Goal: Task Accomplishment & Management: Use online tool/utility

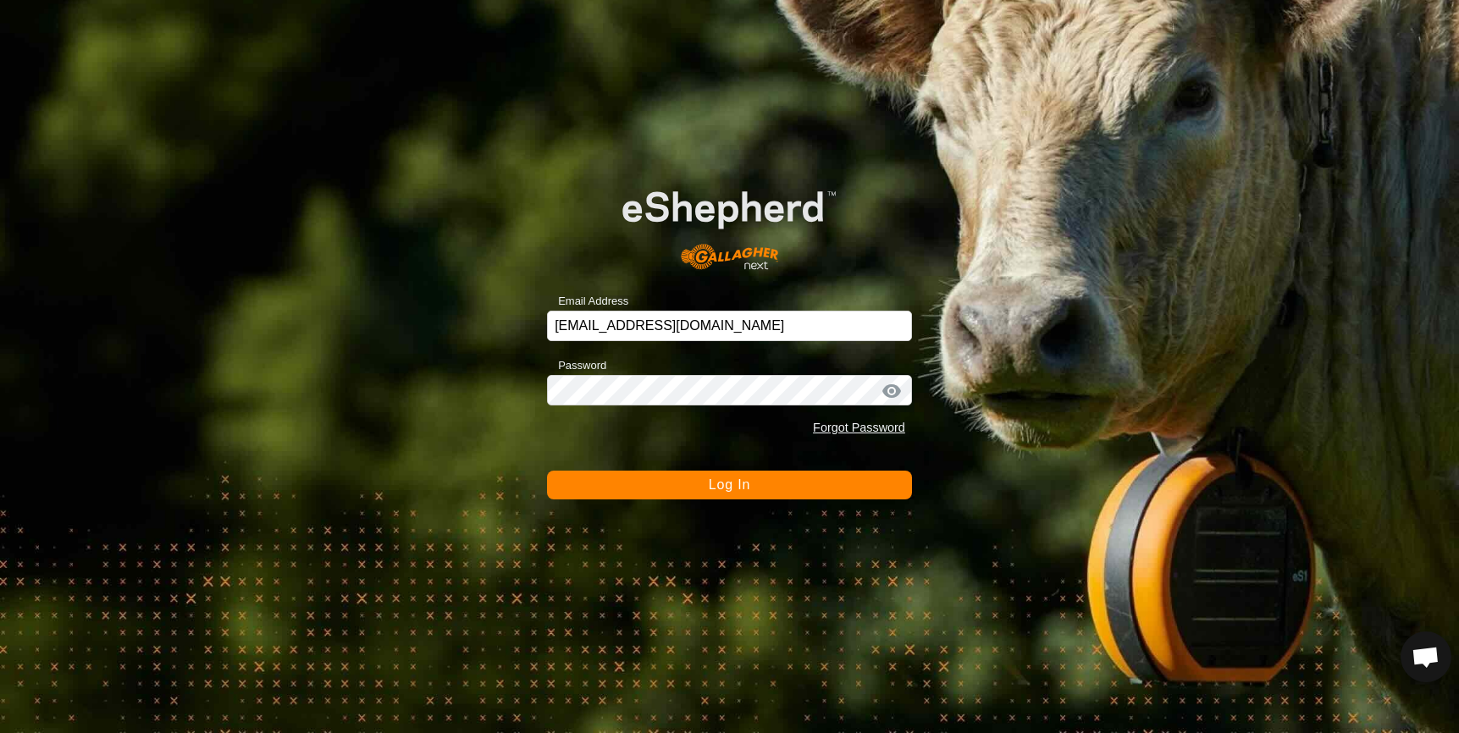
click at [608, 489] on button "Log In" at bounding box center [729, 485] width 365 height 29
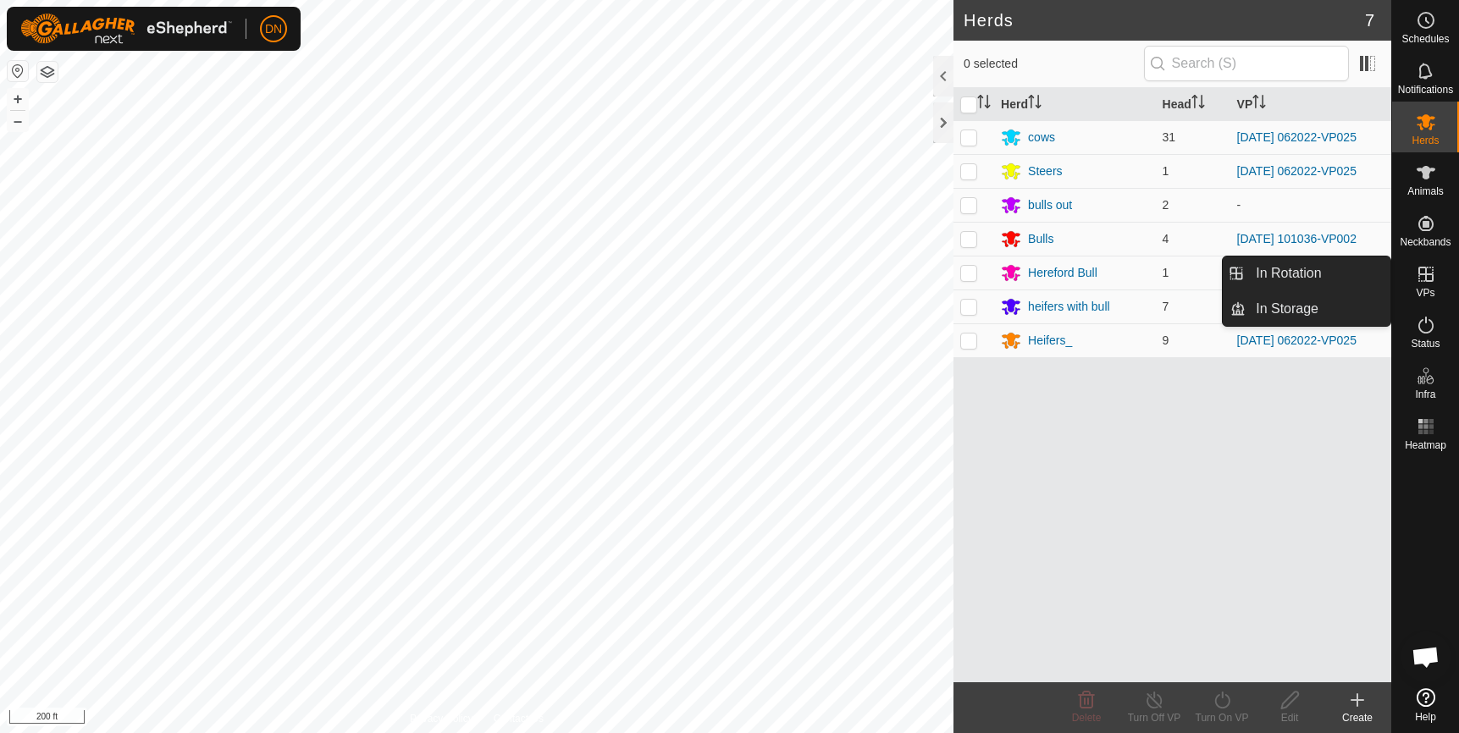
click at [1418, 277] on icon at bounding box center [1425, 274] width 20 height 20
click at [1298, 269] on link "In Rotation" at bounding box center [1317, 274] width 145 height 34
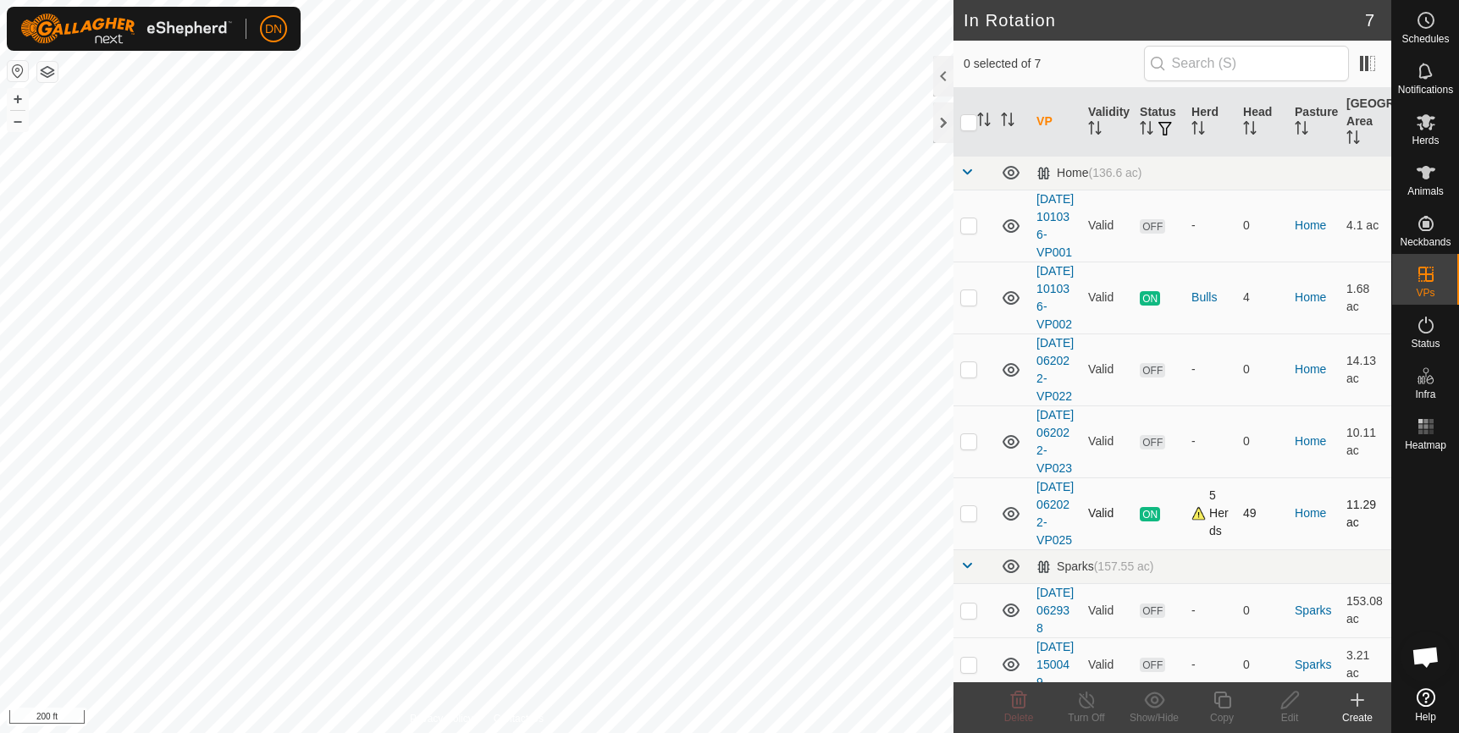
click at [964, 520] on p-checkbox at bounding box center [968, 513] width 17 height 14
checkbox input "true"
click at [1227, 705] on icon at bounding box center [1221, 700] width 21 height 20
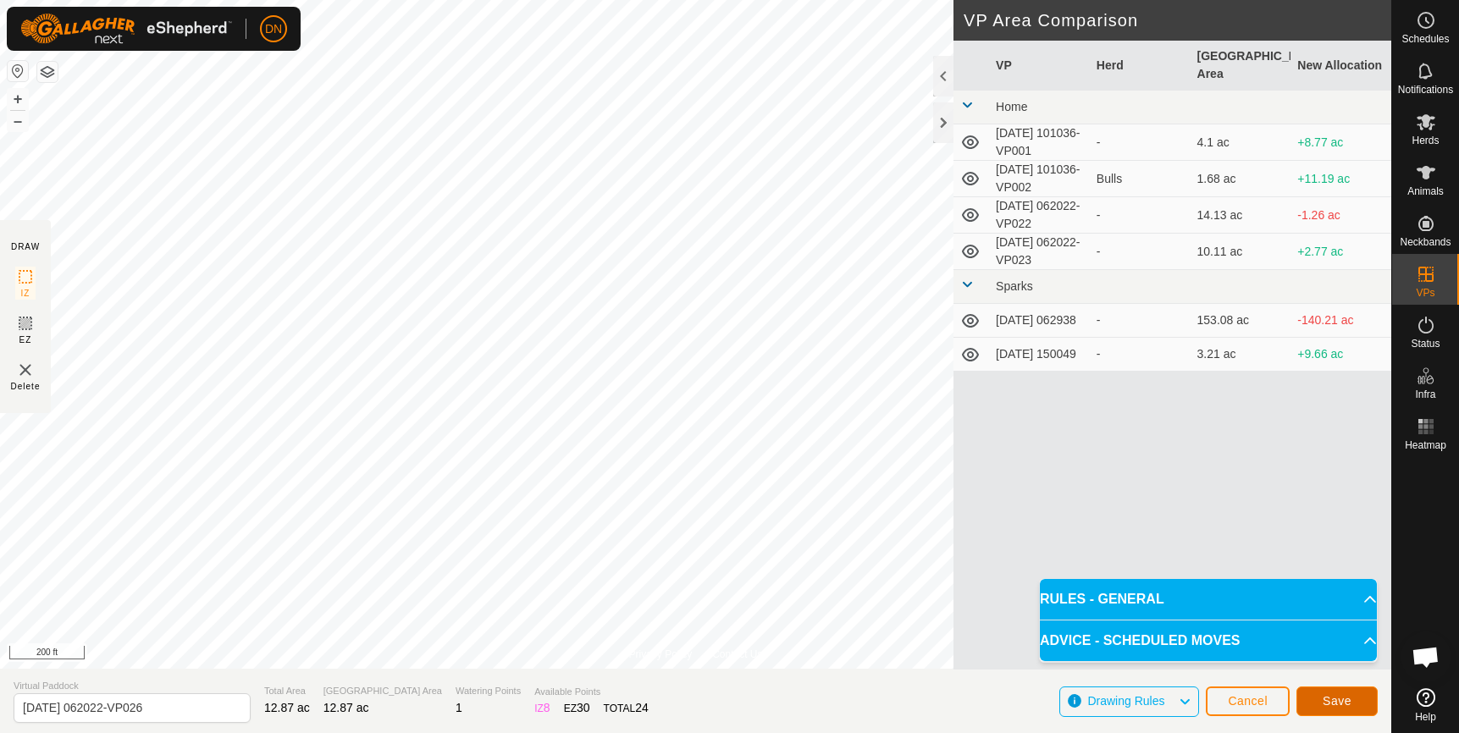
click at [1339, 698] on span "Save" at bounding box center [1336, 701] width 29 height 14
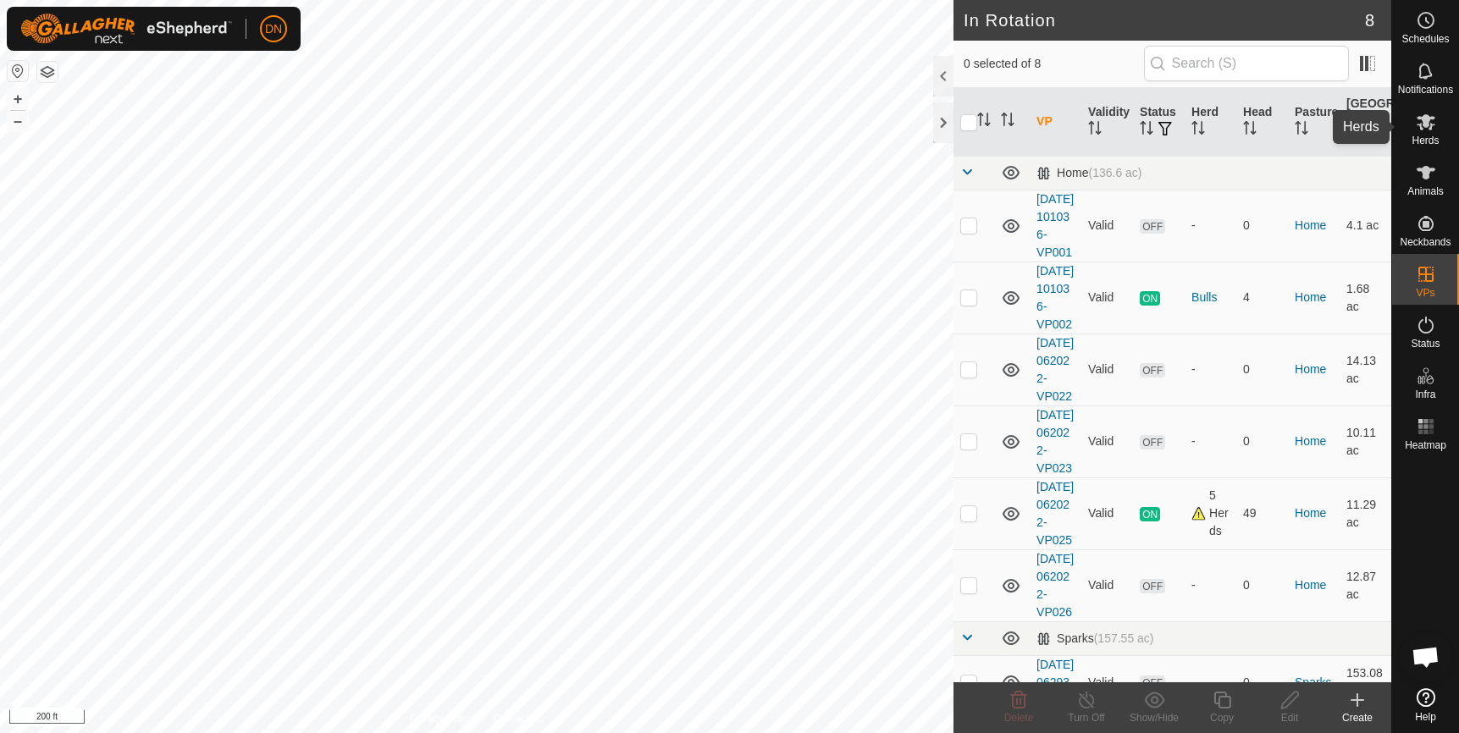
click at [1426, 132] on es-mob-svg-icon at bounding box center [1425, 121] width 30 height 27
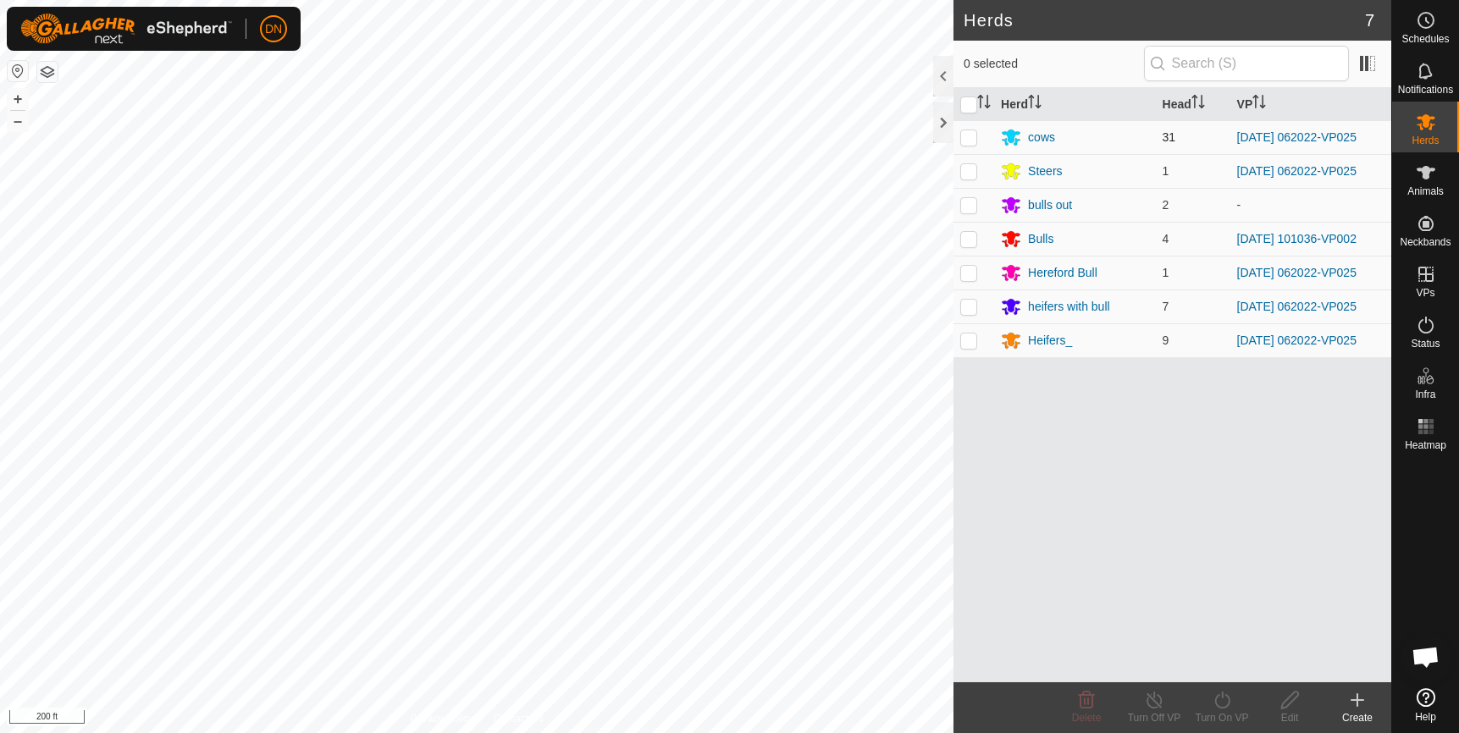
click at [975, 137] on p-checkbox at bounding box center [968, 137] width 17 height 14
checkbox input "true"
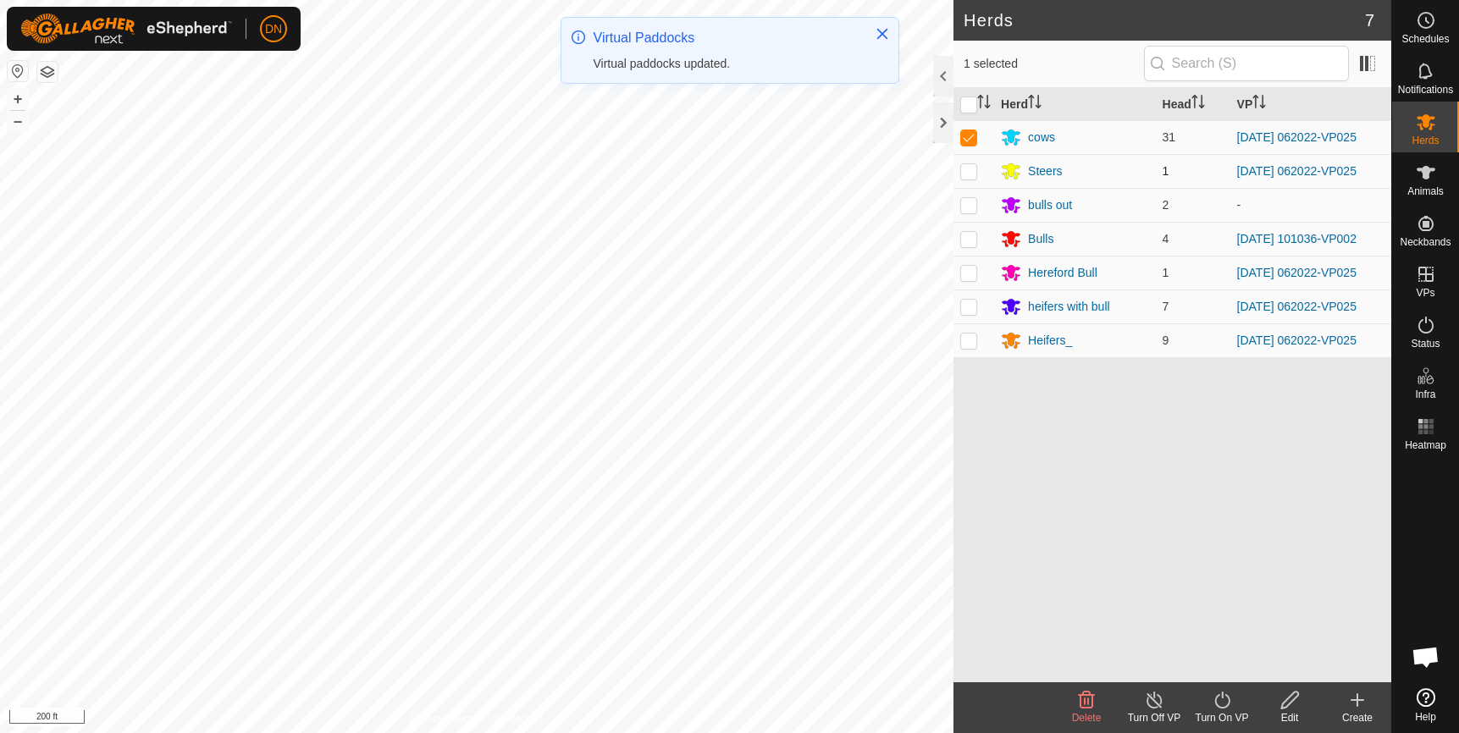
click at [971, 172] on p-checkbox at bounding box center [968, 171] width 17 height 14
checkbox input "true"
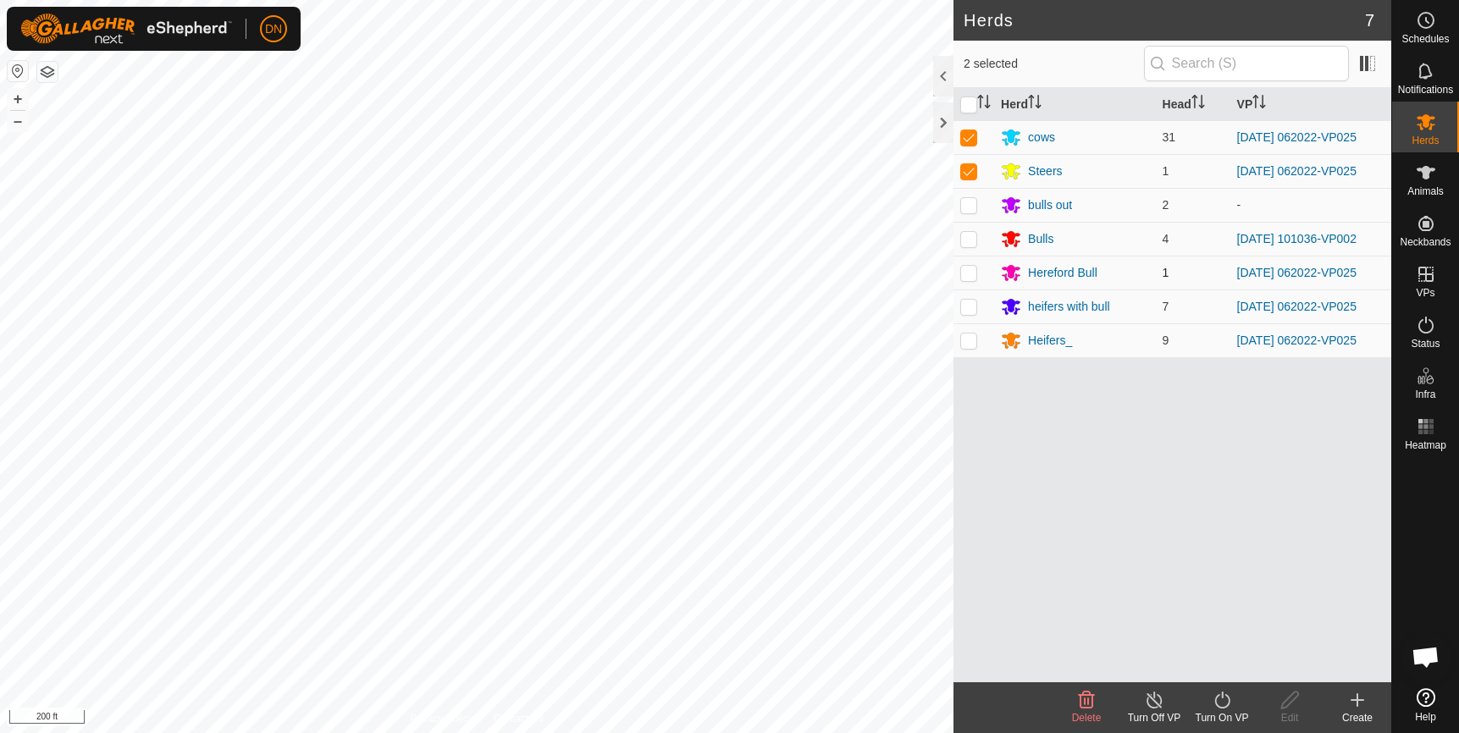
click at [970, 267] on p-checkbox at bounding box center [968, 273] width 17 height 14
checkbox input "true"
drag, startPoint x: 969, startPoint y: 295, endPoint x: 973, endPoint y: 316, distance: 20.6
click at [972, 302] on td at bounding box center [973, 307] width 41 height 34
checkbox input "true"
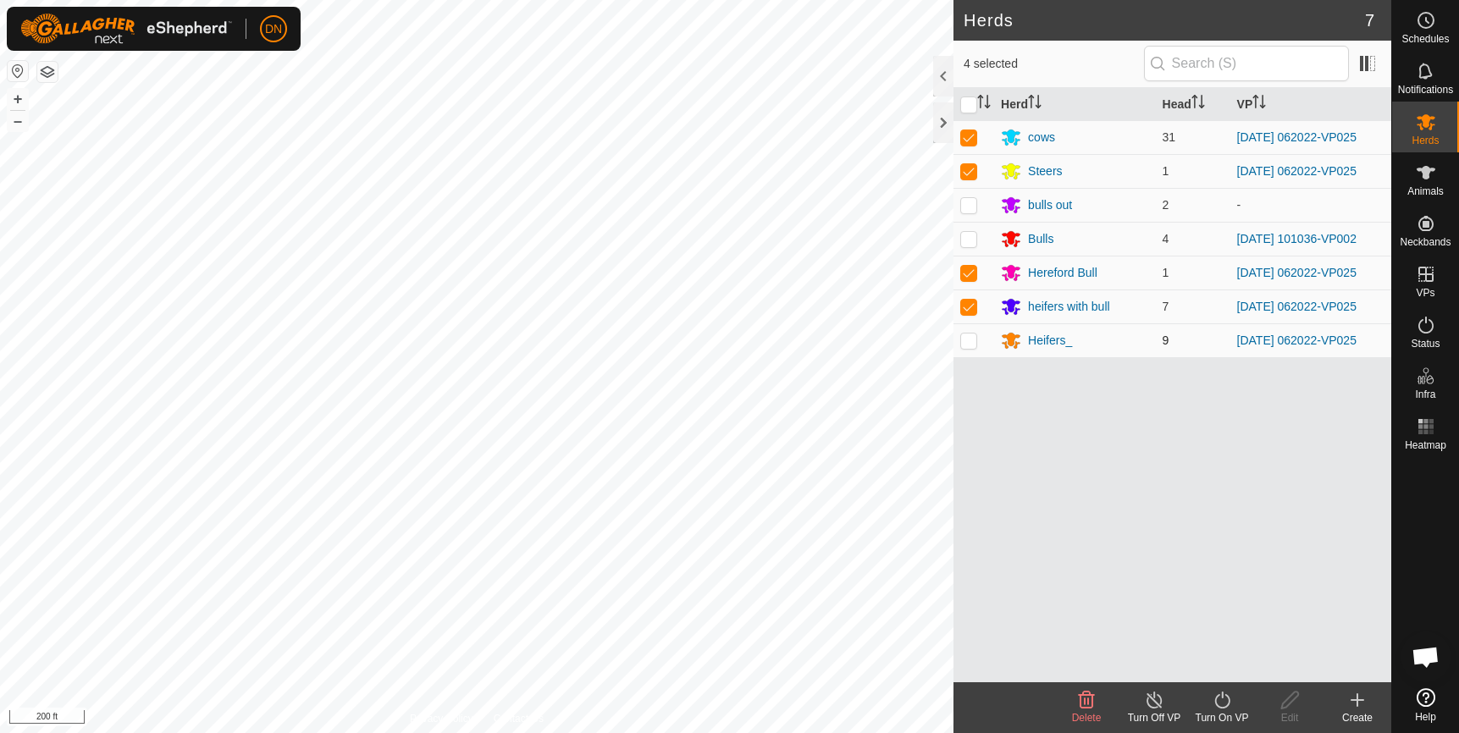
click at [972, 338] on p-checkbox at bounding box center [968, 341] width 17 height 14
checkbox input "true"
click at [1228, 700] on icon at bounding box center [1221, 700] width 15 height 17
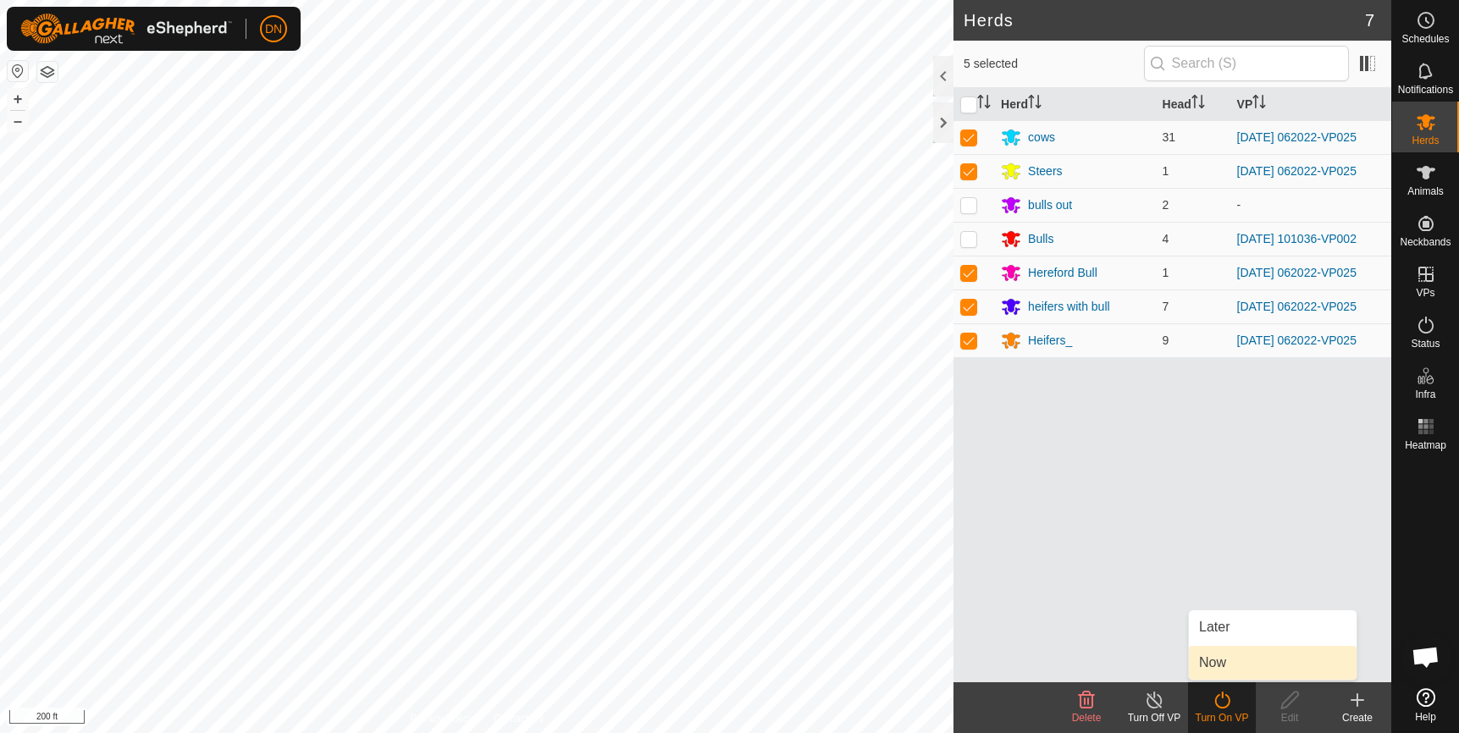
click at [1219, 657] on link "Now" at bounding box center [1273, 663] width 168 height 34
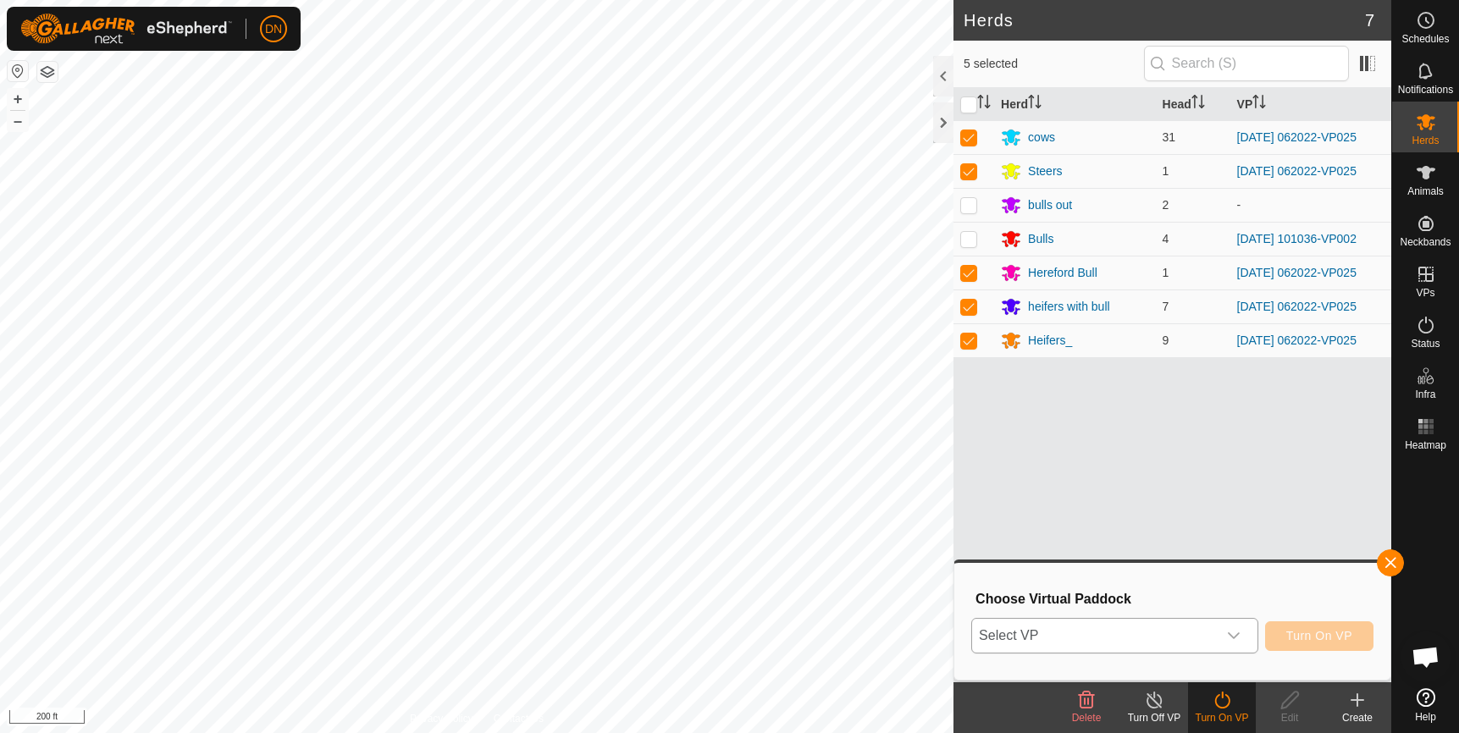
click at [1239, 635] on icon "dropdown trigger" at bounding box center [1234, 635] width 12 height 7
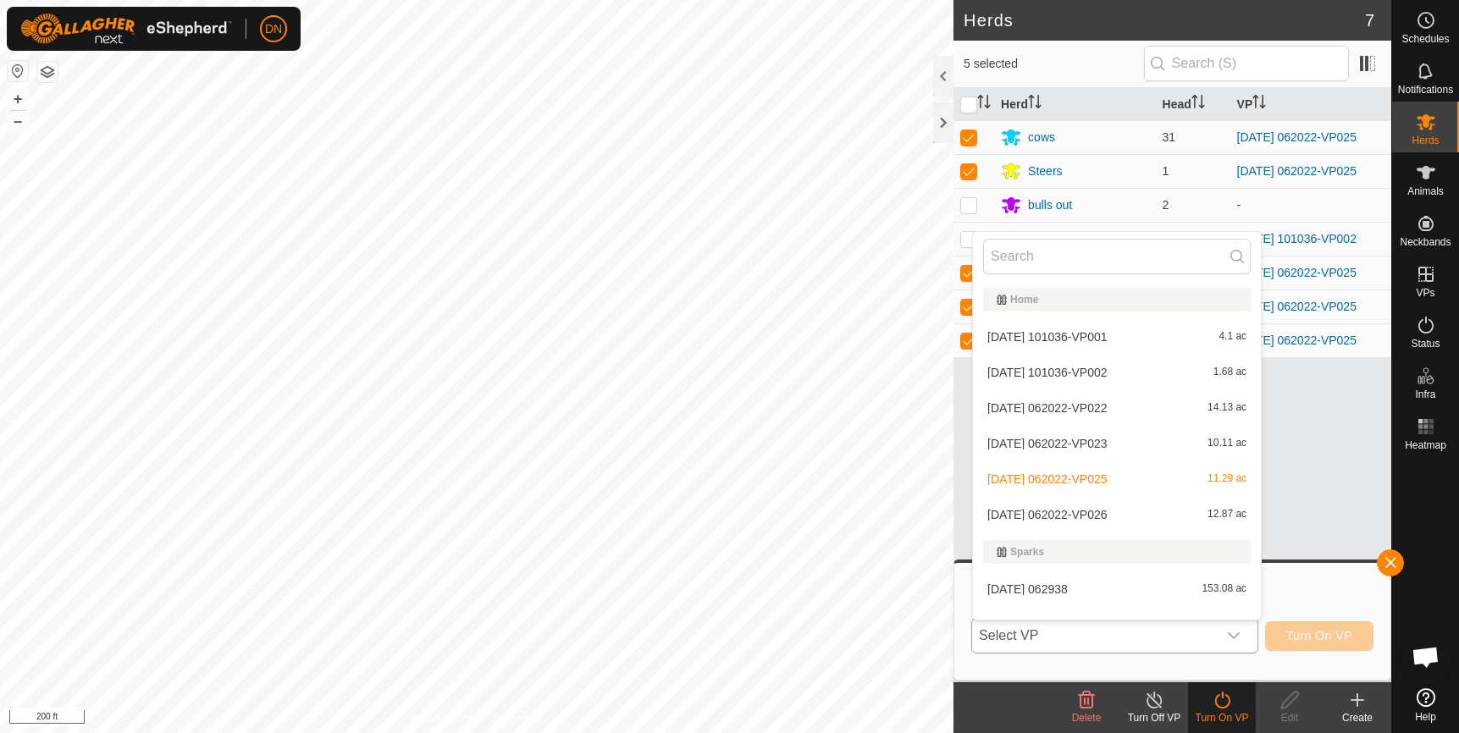
scroll to position [22, 0]
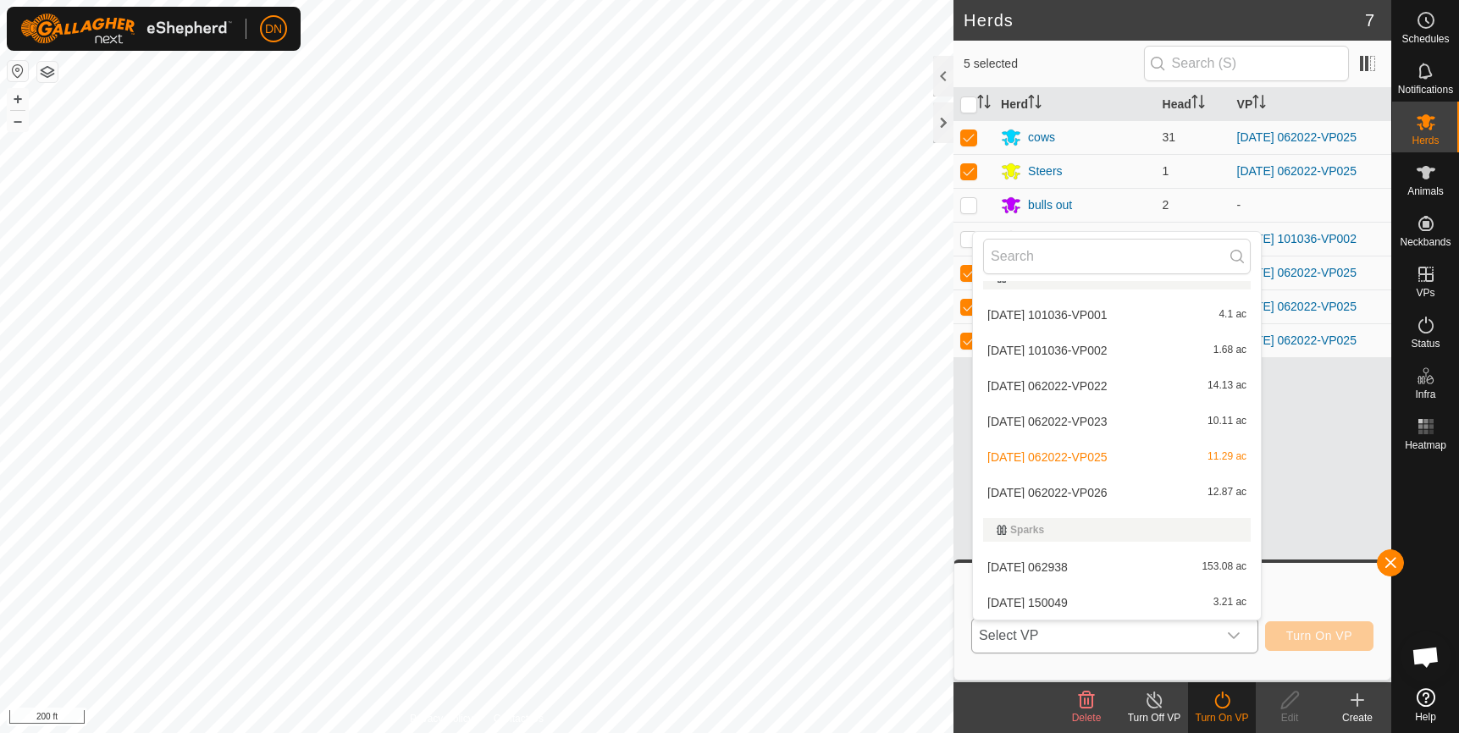
click at [1112, 497] on li "[DATE] 062022-VP026 12.87 ac" at bounding box center [1117, 493] width 288 height 34
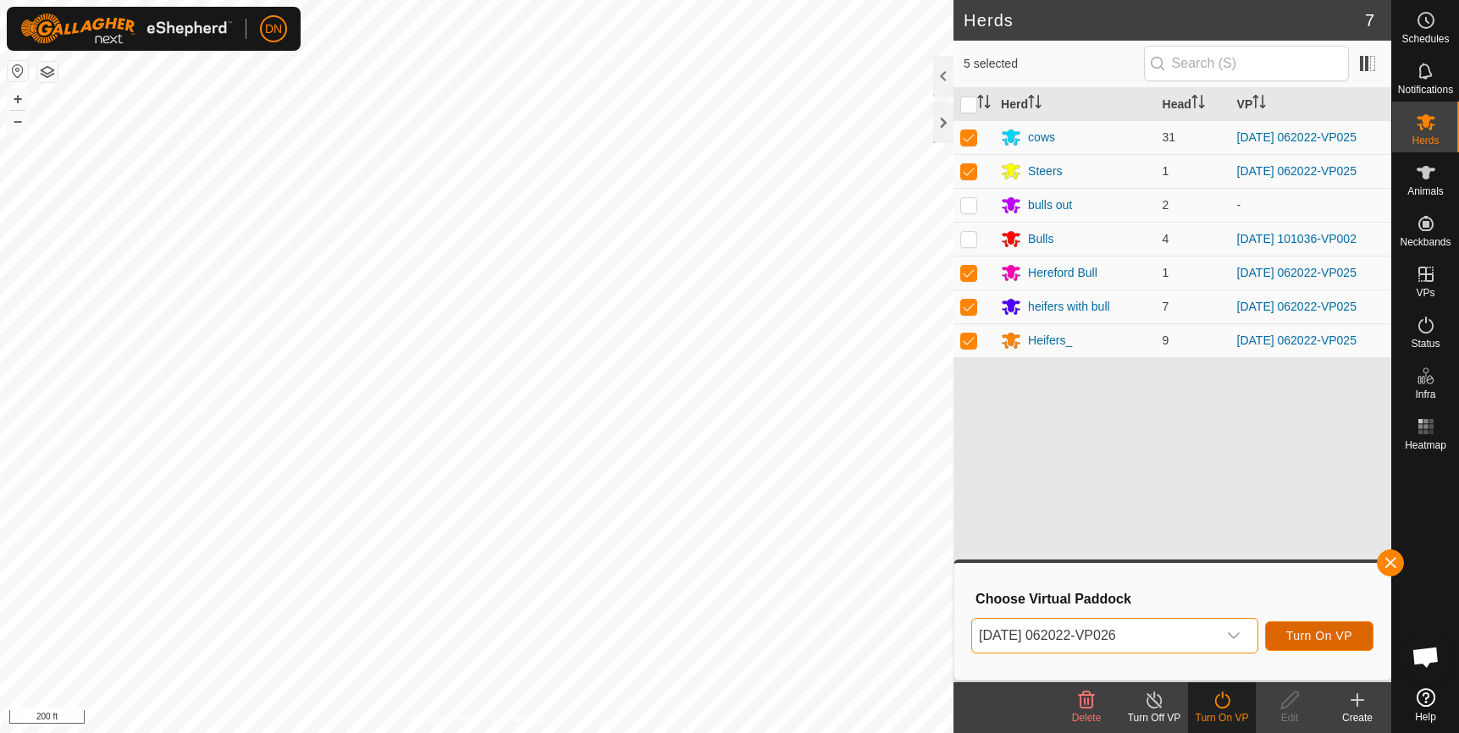
click at [1336, 637] on span "Turn On VP" at bounding box center [1319, 636] width 66 height 14
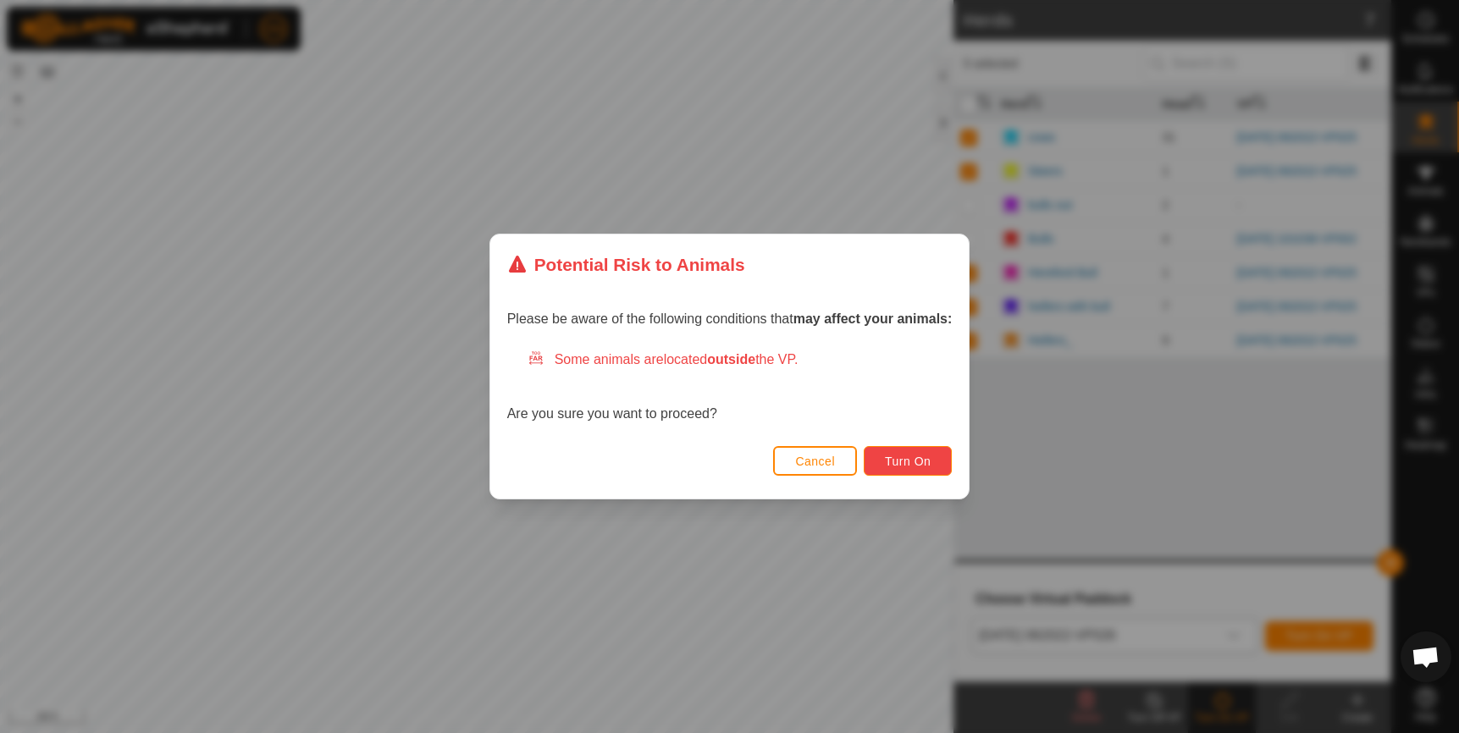
click at [915, 455] on span "Turn On" at bounding box center [908, 462] width 46 height 14
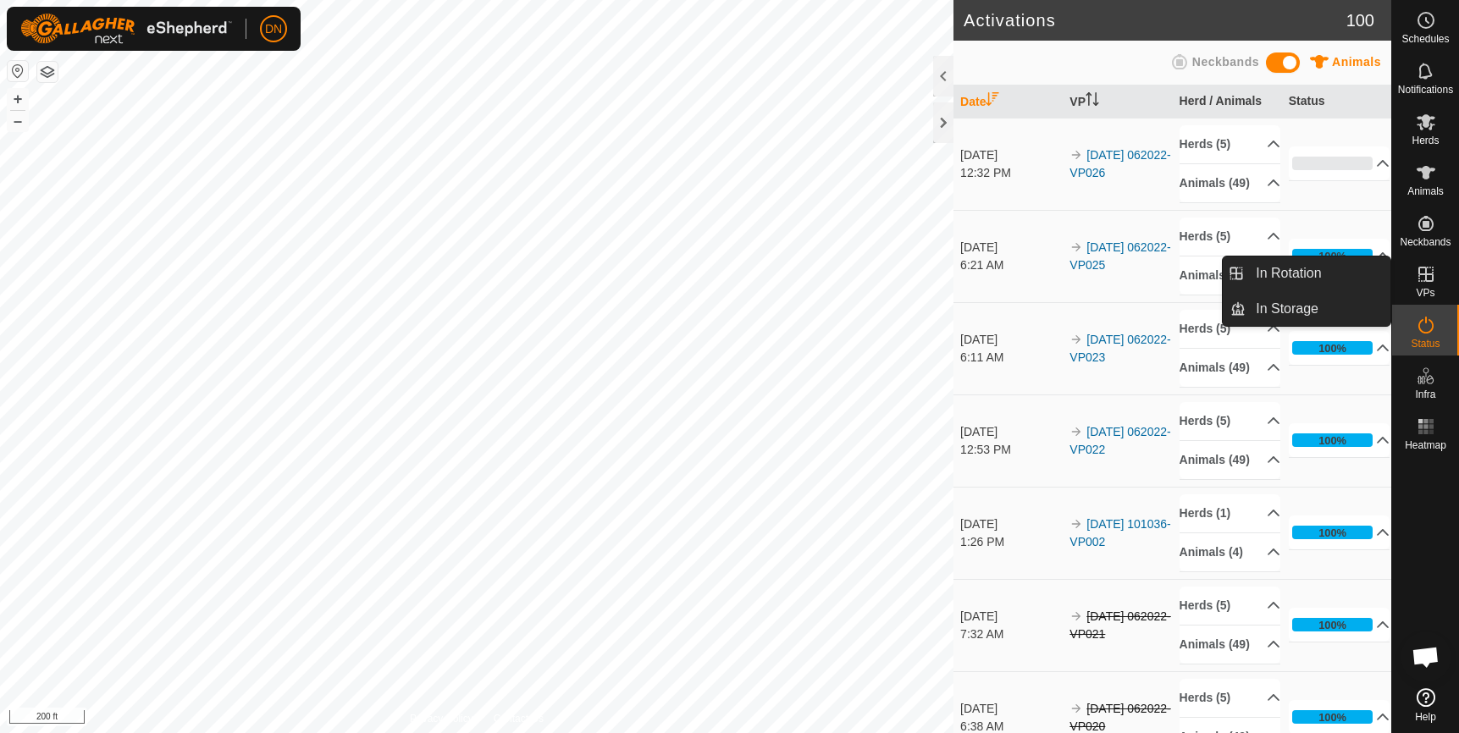
click at [1424, 272] on icon at bounding box center [1425, 274] width 20 height 20
click at [1283, 268] on link "In Rotation" at bounding box center [1317, 274] width 145 height 34
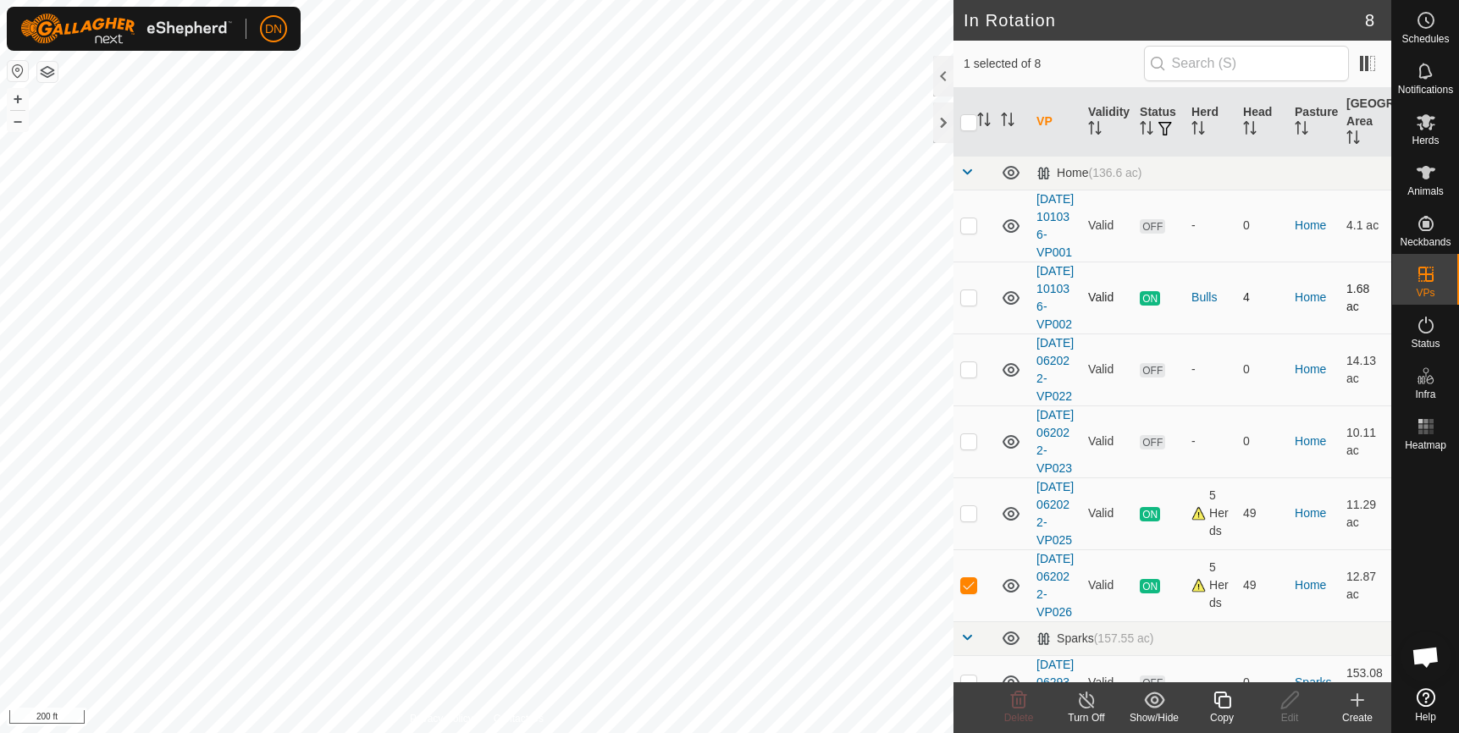
click at [969, 304] on p-checkbox at bounding box center [968, 297] width 17 height 14
checkbox input "true"
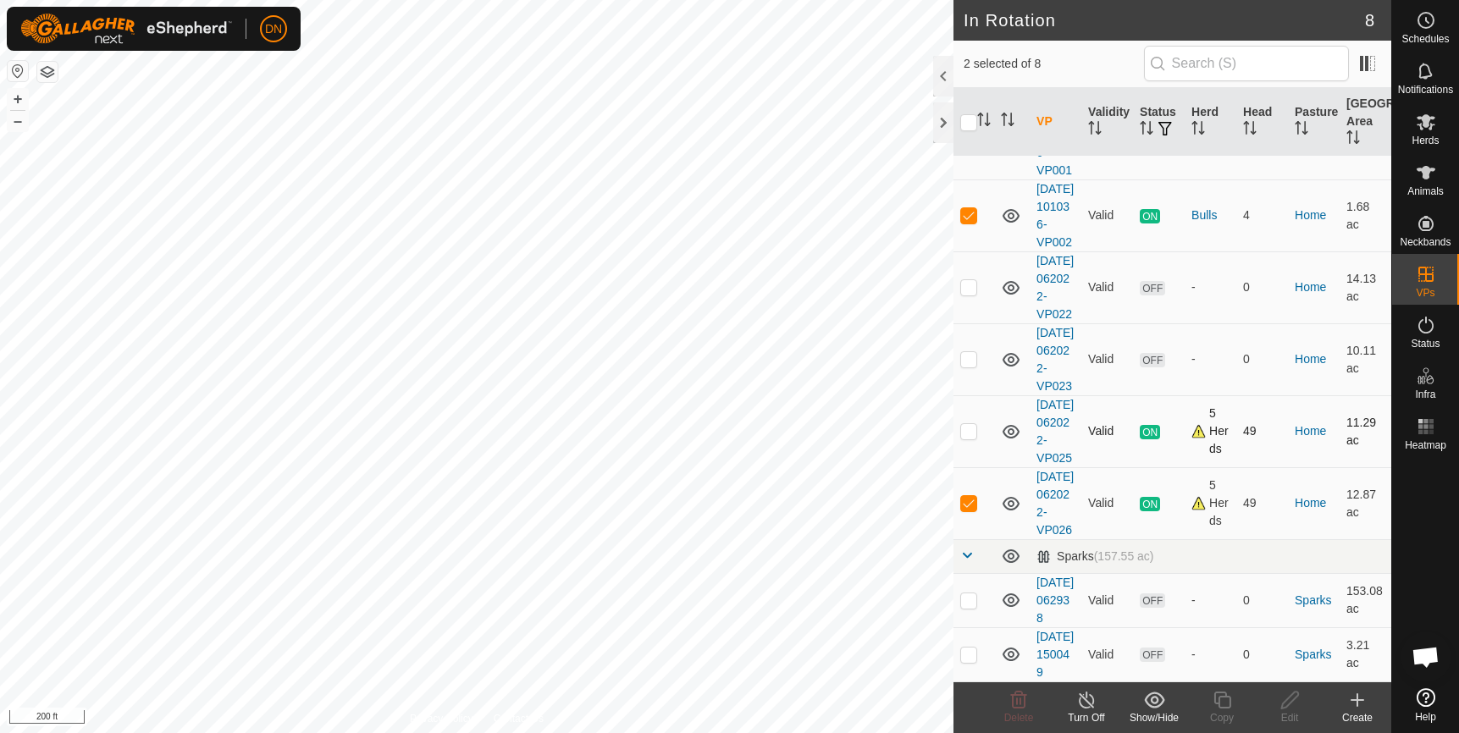
scroll to position [169, 0]
click at [967, 507] on p-tablecheckbox at bounding box center [968, 503] width 17 height 14
checkbox input "false"
click at [1222, 697] on icon at bounding box center [1221, 700] width 17 height 17
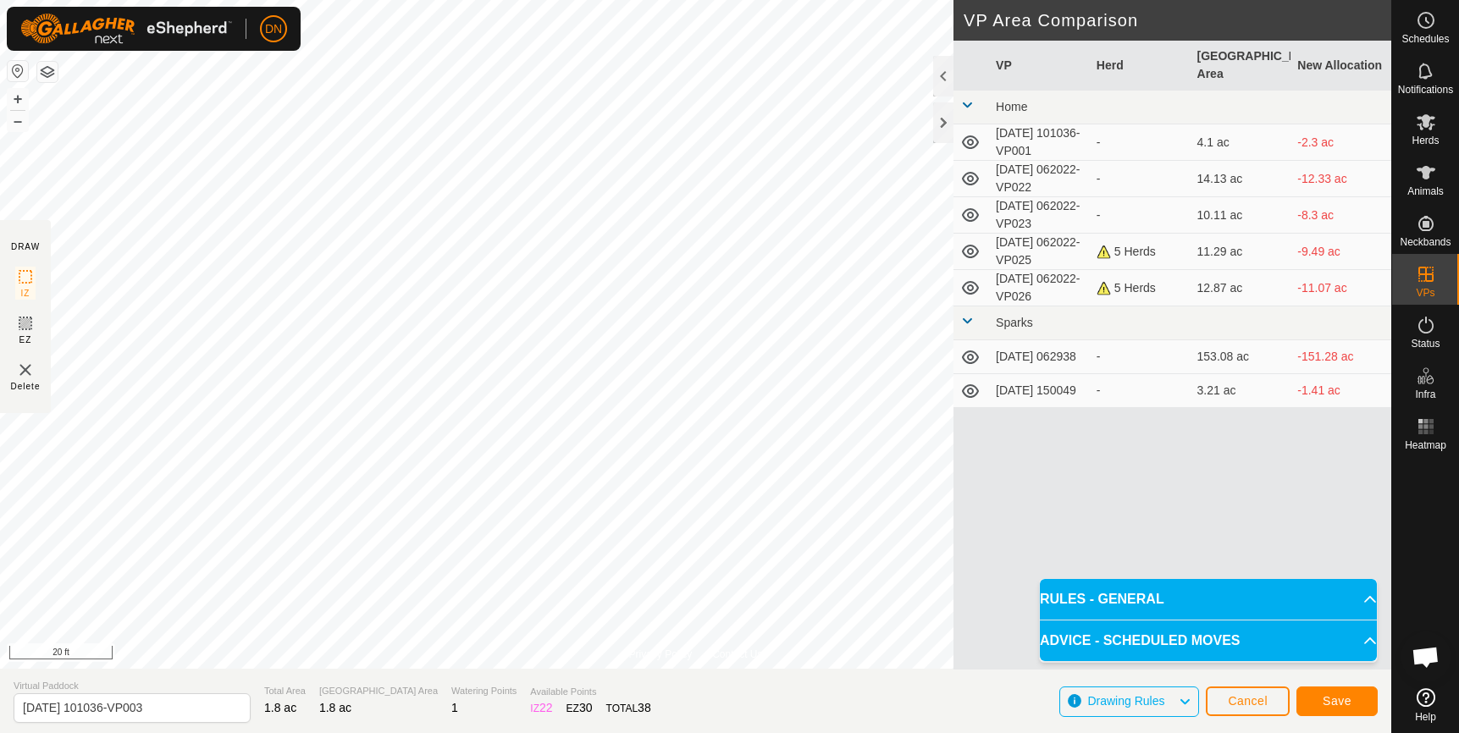
click at [1336, 685] on div "Save" at bounding box center [1336, 701] width 81 height 41
click at [1333, 692] on button "Save" at bounding box center [1336, 702] width 81 height 30
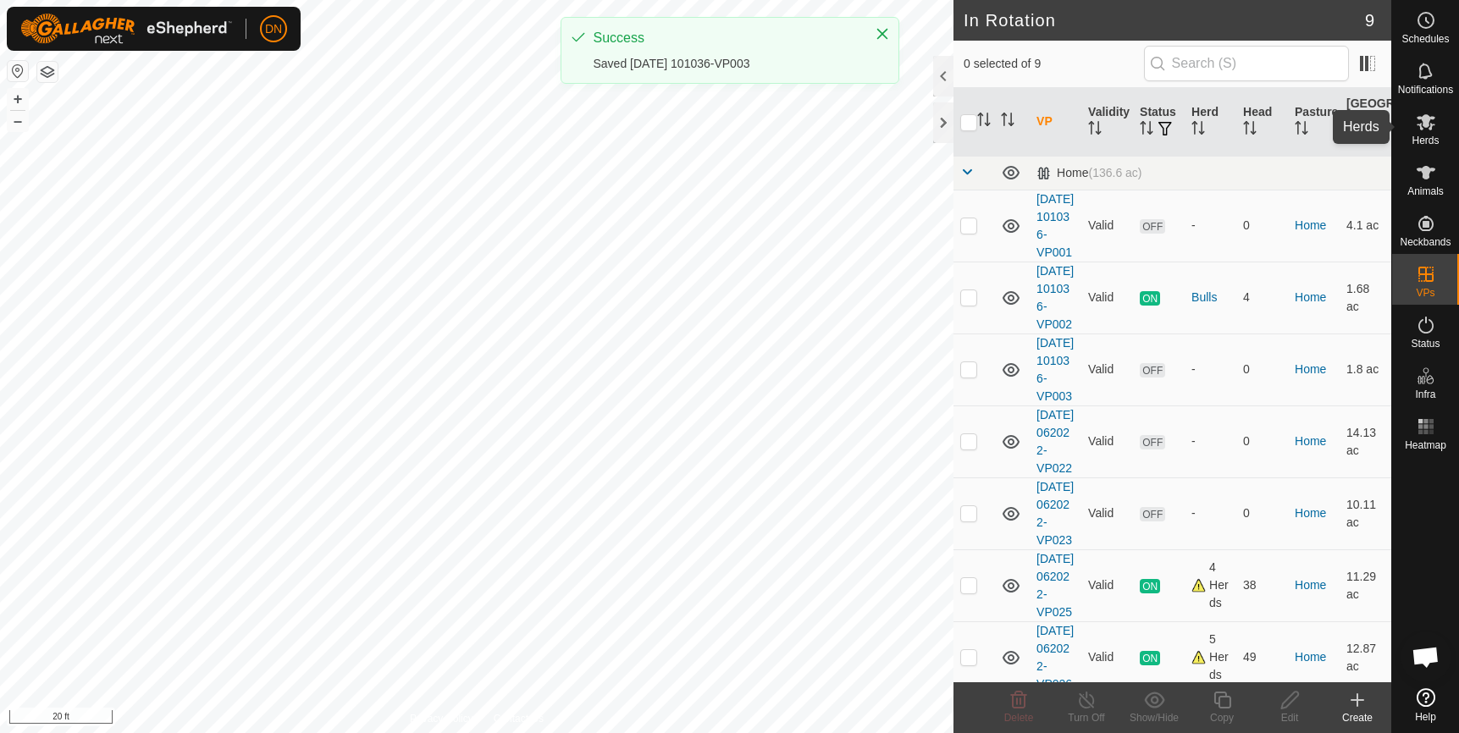
click at [1419, 133] on es-mob-svg-icon at bounding box center [1425, 121] width 30 height 27
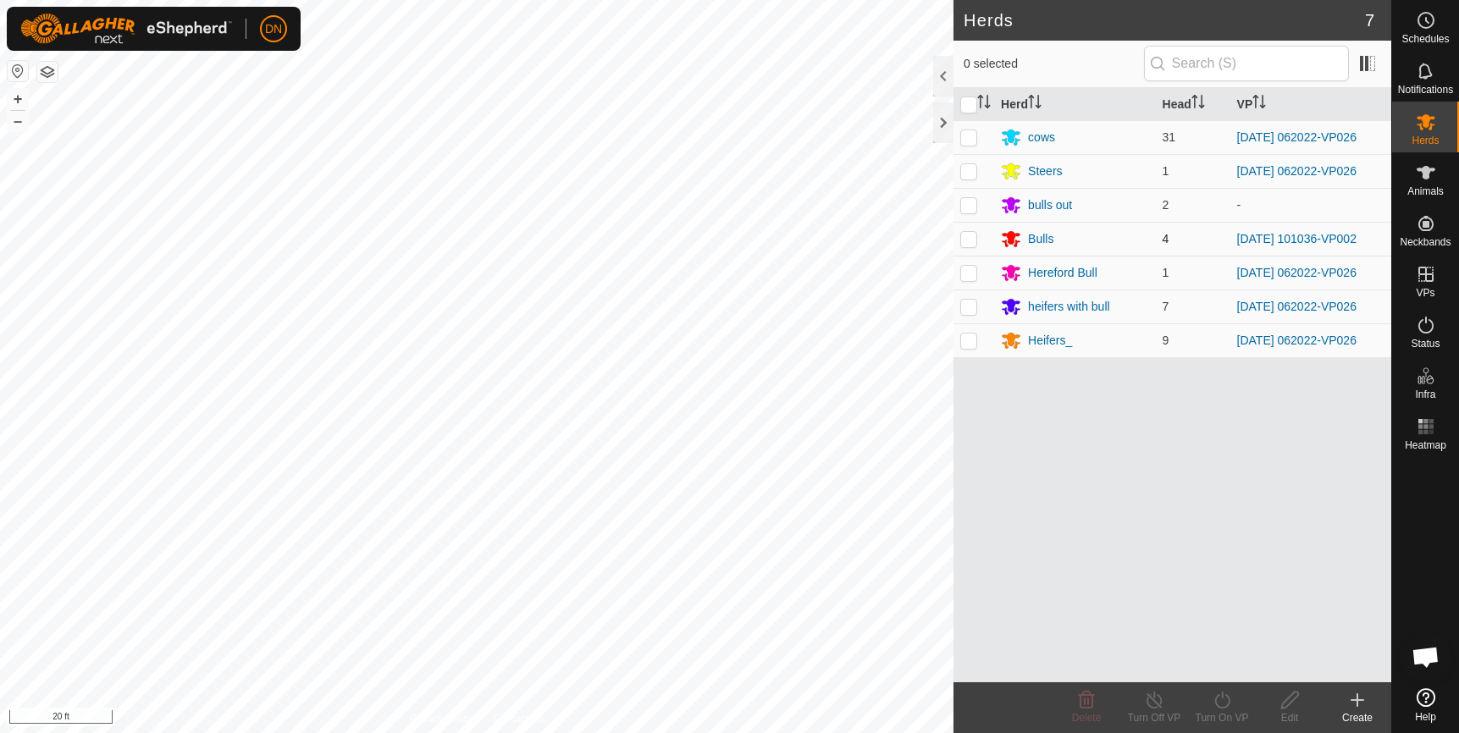
click at [961, 238] on p-checkbox at bounding box center [968, 239] width 17 height 14
checkbox input "true"
click at [1217, 698] on icon at bounding box center [1221, 700] width 21 height 20
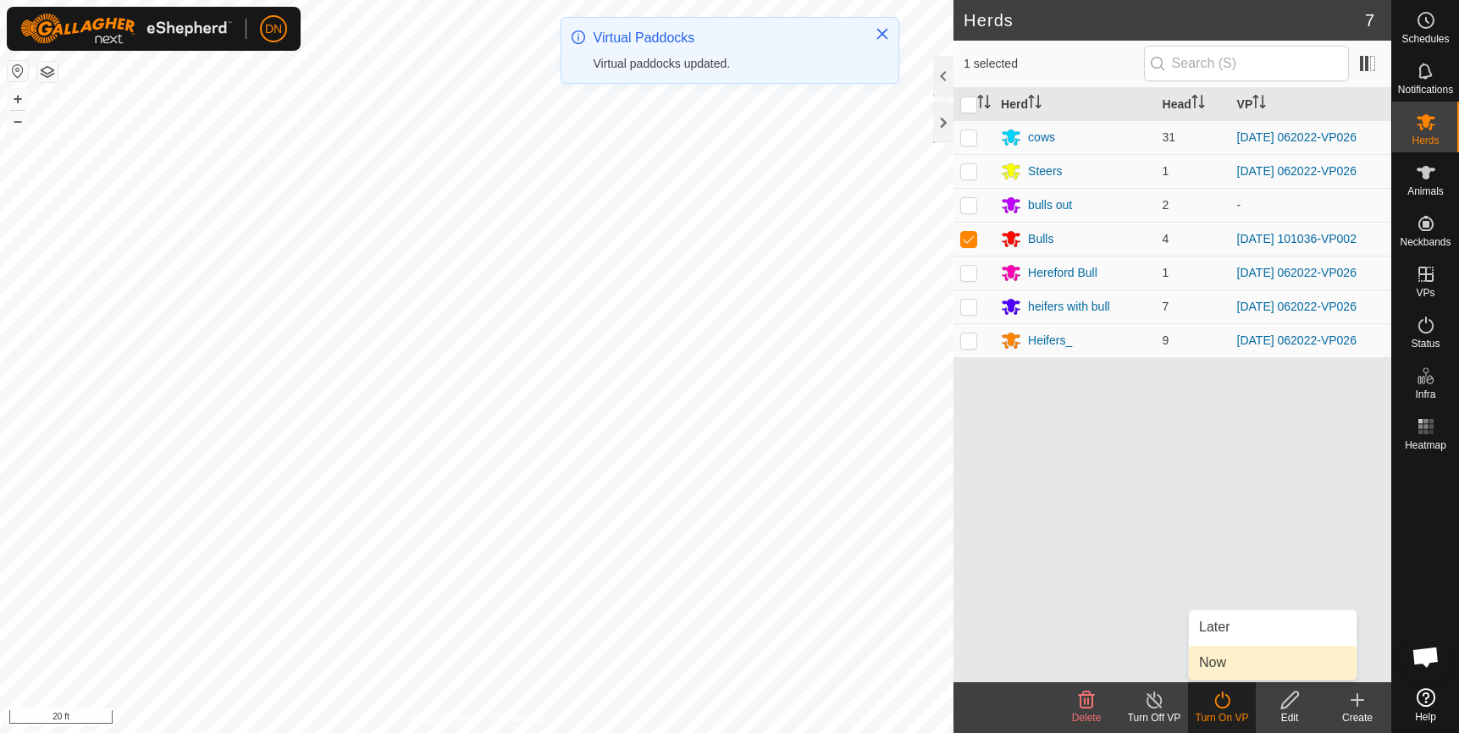
click at [1210, 665] on link "Now" at bounding box center [1273, 663] width 168 height 34
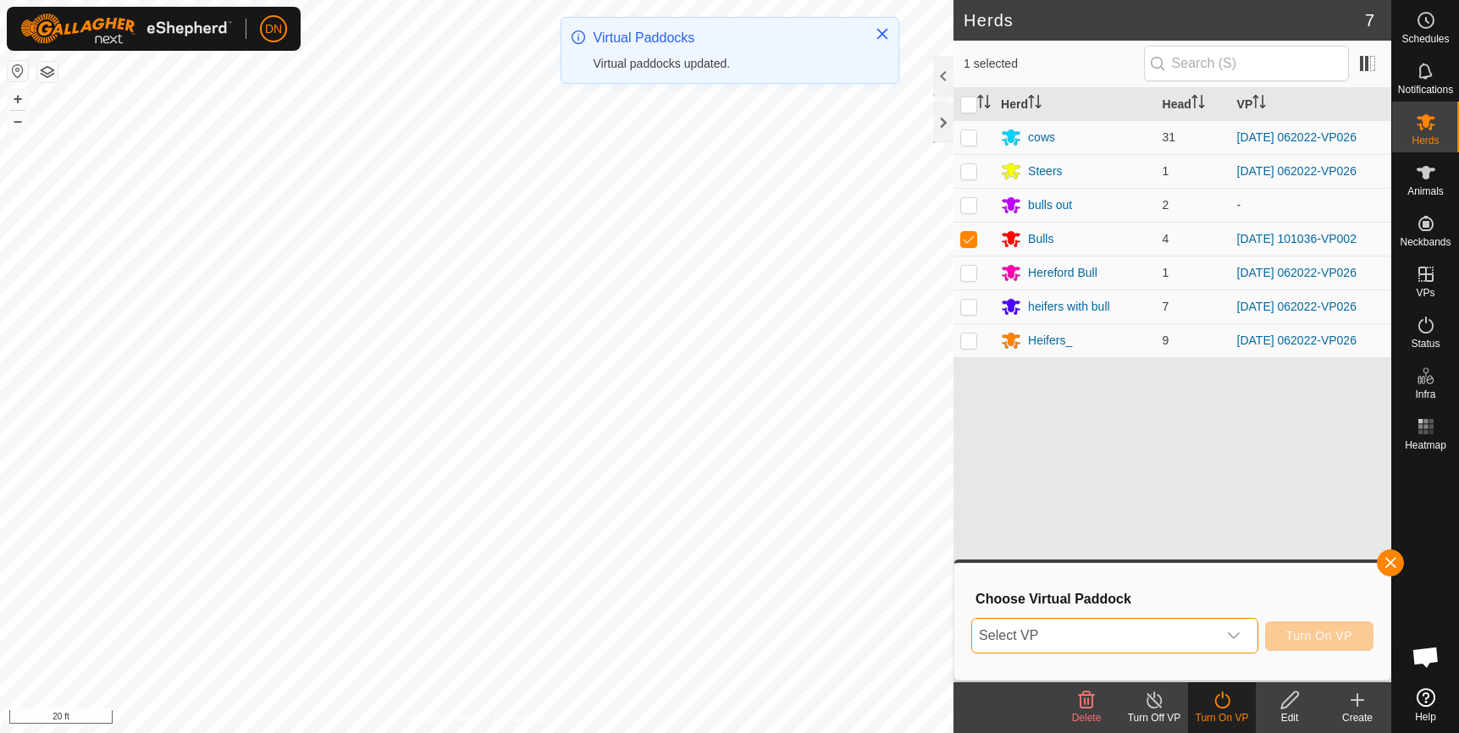
click at [1143, 628] on span "Select VP" at bounding box center [1094, 636] width 245 height 34
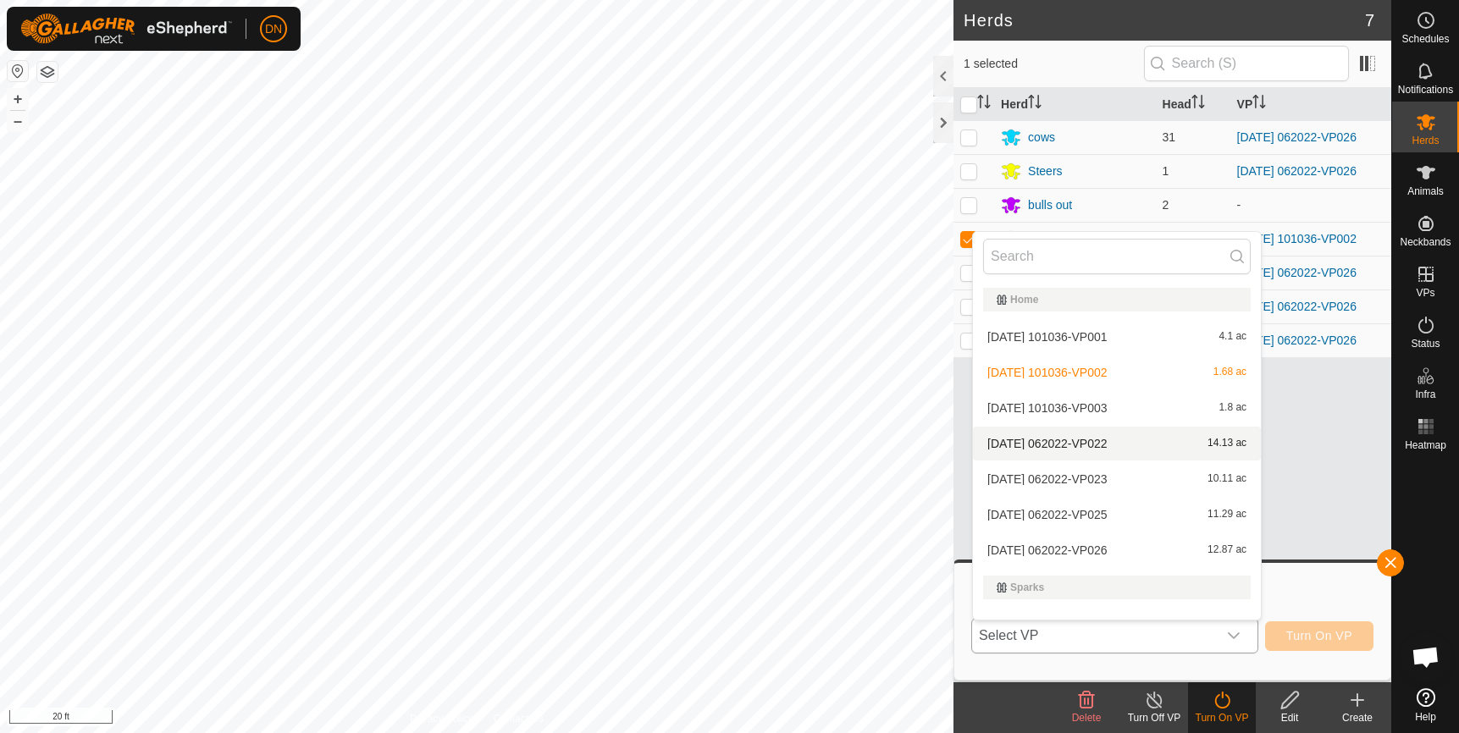
drag, startPoint x: 1106, startPoint y: 401, endPoint x: 1206, endPoint y: 456, distance: 114.0
click at [1206, 456] on ul "Home [DATE] 101036-VP001 4.1 ac [DATE] 101036-VP002 1.68 ac [DATE] 101036-VP003…" at bounding box center [1117, 479] width 288 height 396
click at [1106, 406] on li "[DATE] 101036-VP003 1.8 ac" at bounding box center [1117, 408] width 288 height 34
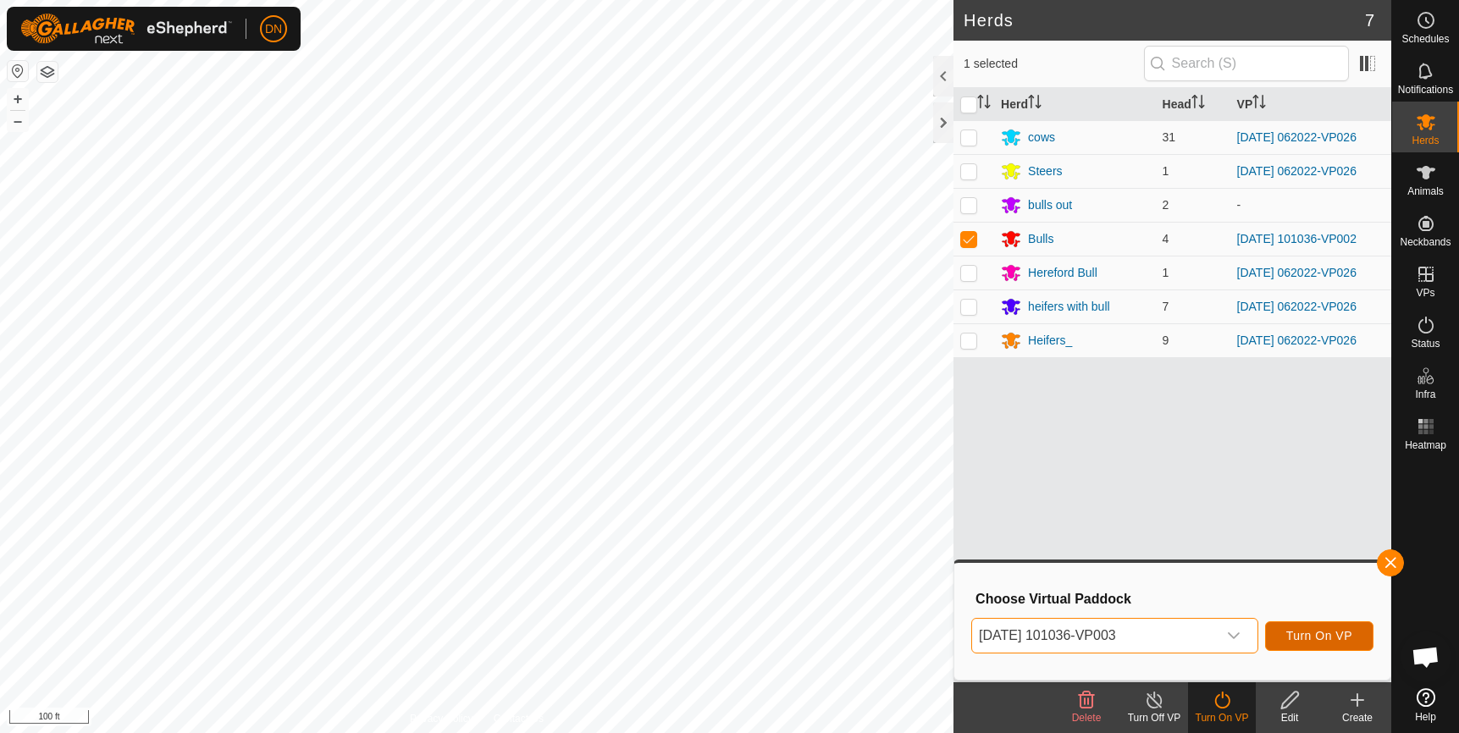
click at [1316, 632] on span "Turn On VP" at bounding box center [1319, 636] width 66 height 14
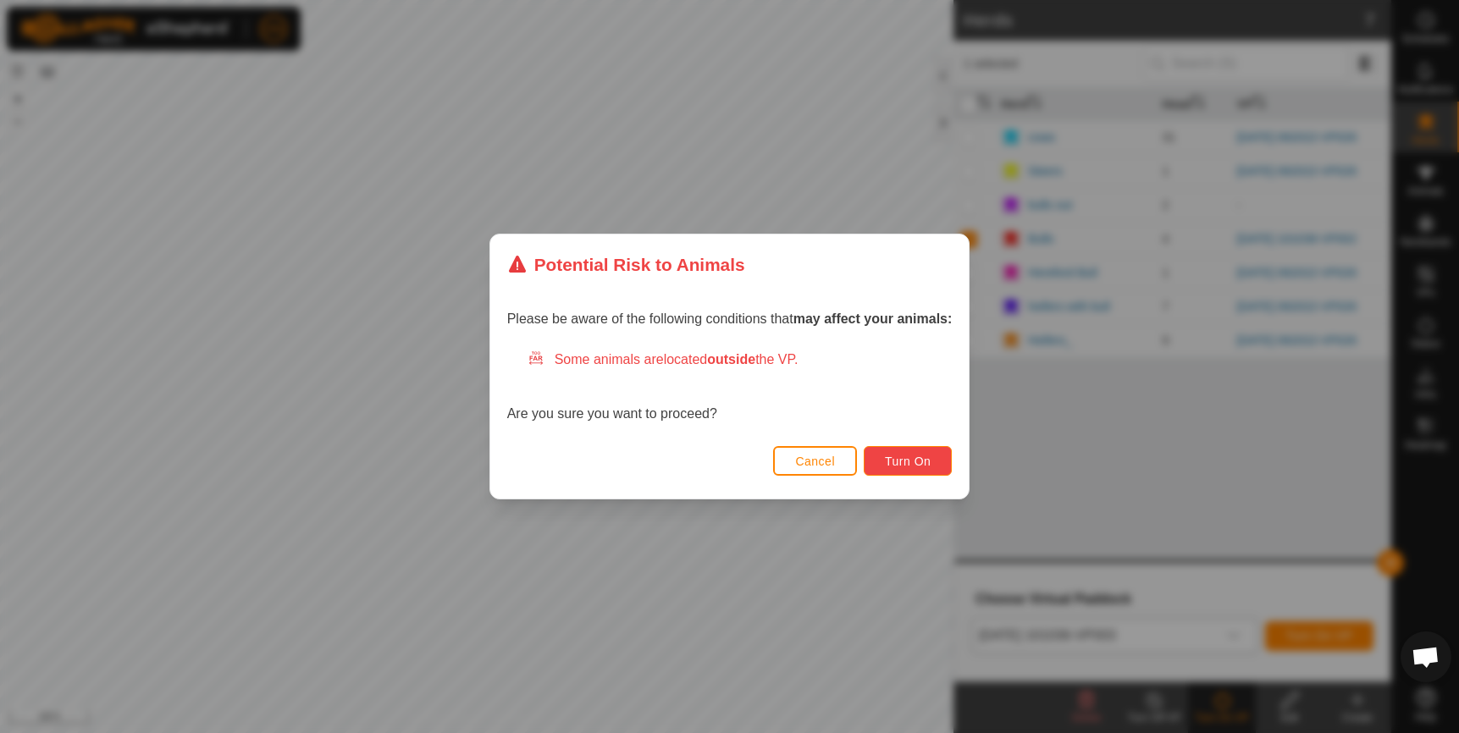
click at [921, 453] on button "Turn On" at bounding box center [908, 461] width 88 height 30
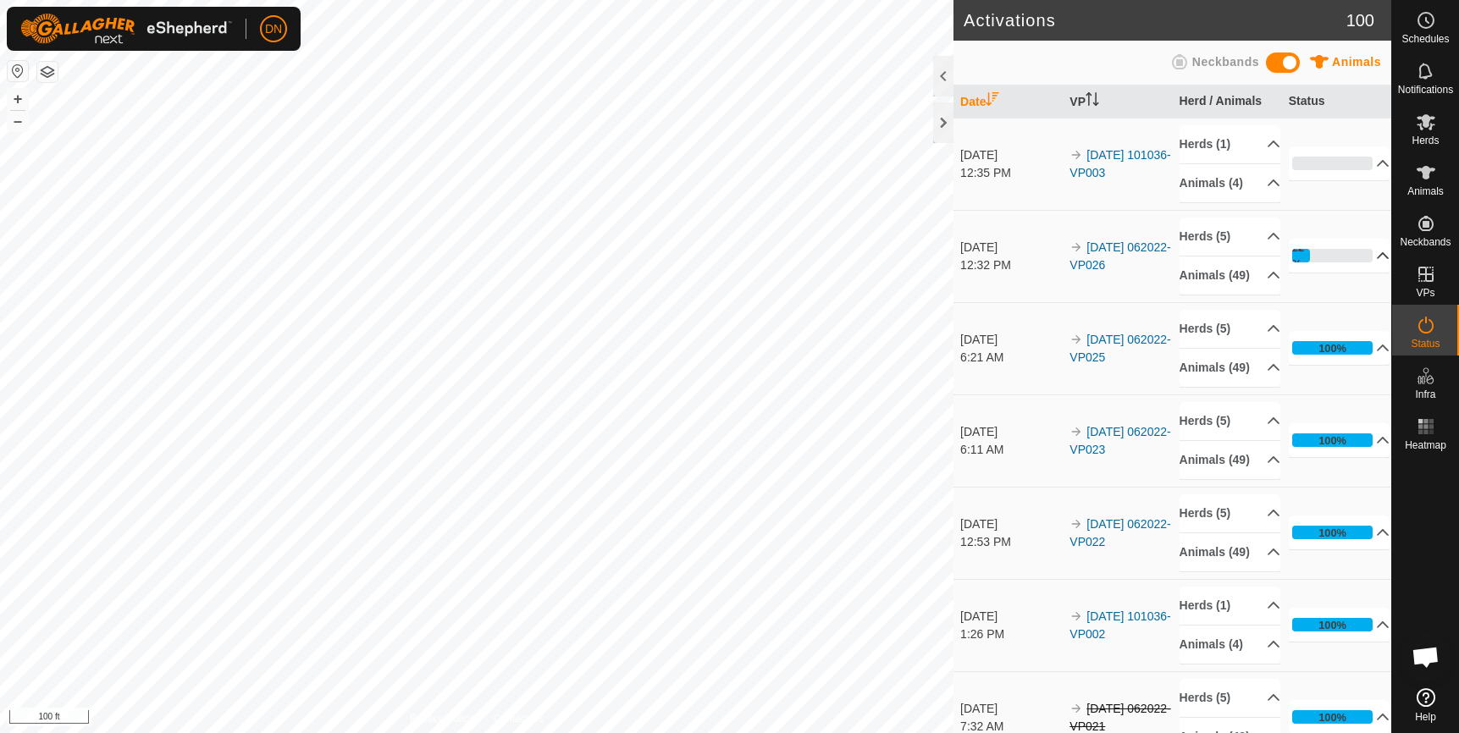
click at [1299, 263] on p-accordion-header "22%" at bounding box center [1339, 256] width 102 height 34
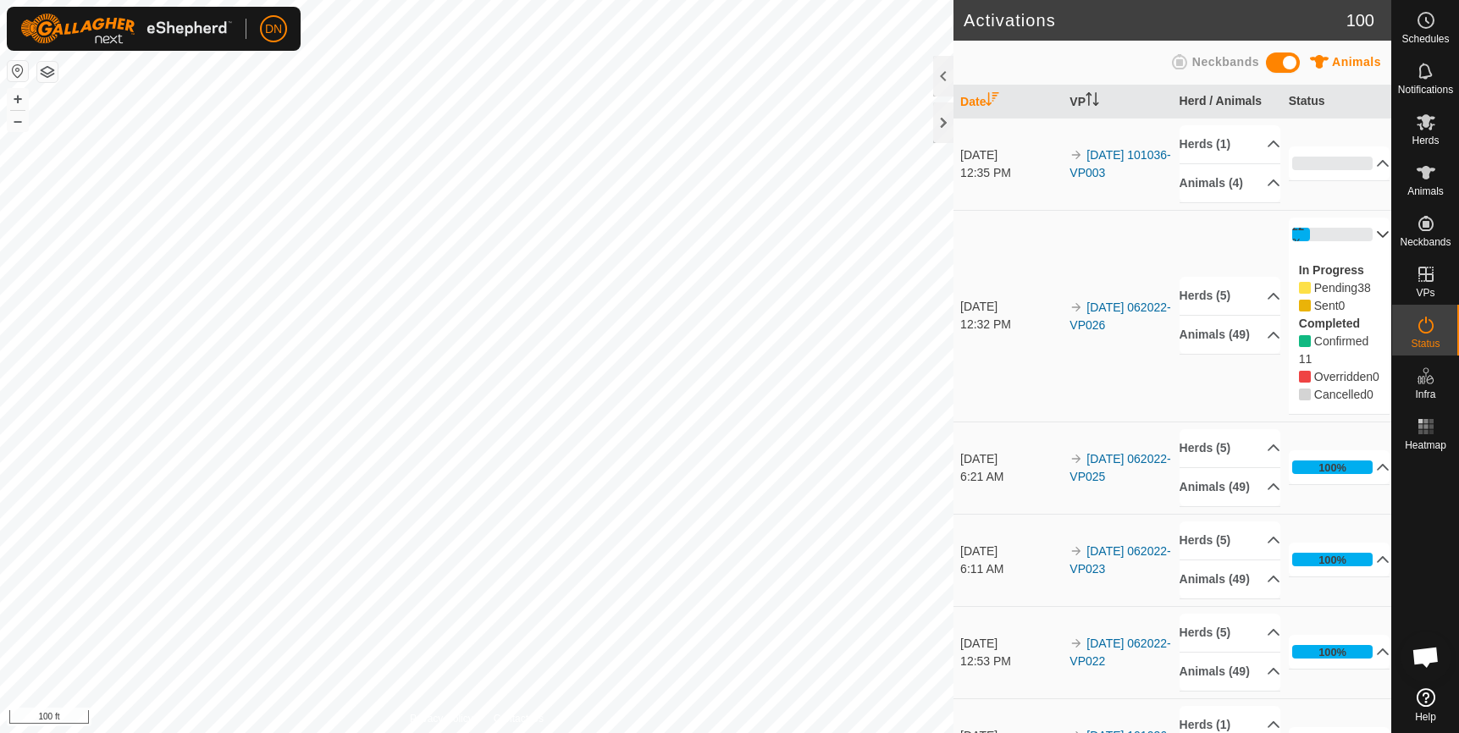
click at [1332, 230] on p-accordion-header "22%" at bounding box center [1339, 235] width 102 height 34
